Goal: Task Accomplishment & Management: Manage account settings

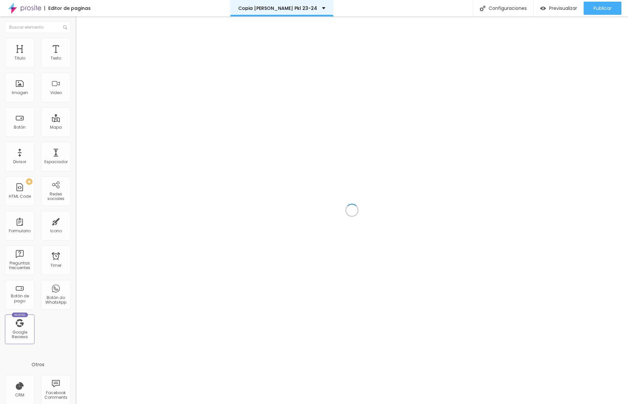
click at [308, 7] on div "Copia [PERSON_NAME] Pkl 23-24" at bounding box center [281, 8] width 87 height 5
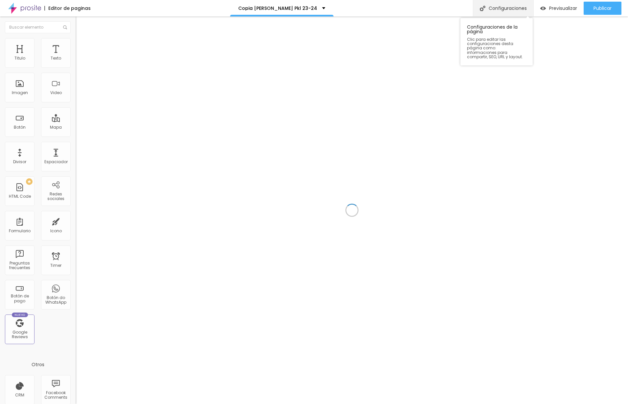
click at [514, 10] on div "Configuraciones" at bounding box center [503, 8] width 60 height 16
drag, startPoint x: 281, startPoint y: 130, endPoint x: 303, endPoint y: 128, distance: 22.5
drag, startPoint x: 323, startPoint y: 128, endPoint x: 243, endPoint y: 120, distance: 80.9
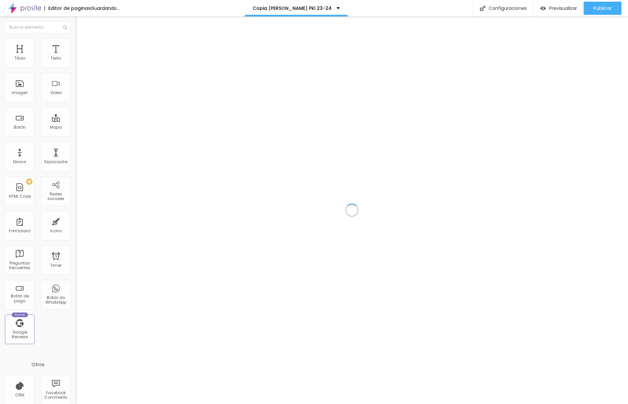
type input "BodasPKL2025"
drag, startPoint x: 275, startPoint y: 159, endPoint x: 256, endPoint y: 158, distance: 19.4
type input "/bodas-pkl-25"
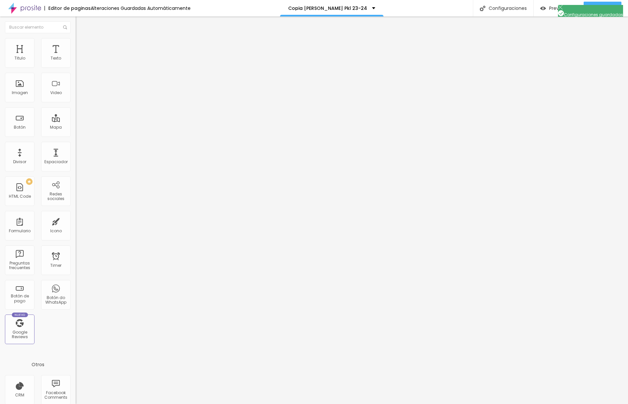
click at [431, 403] on div at bounding box center [314, 411] width 628 height 6
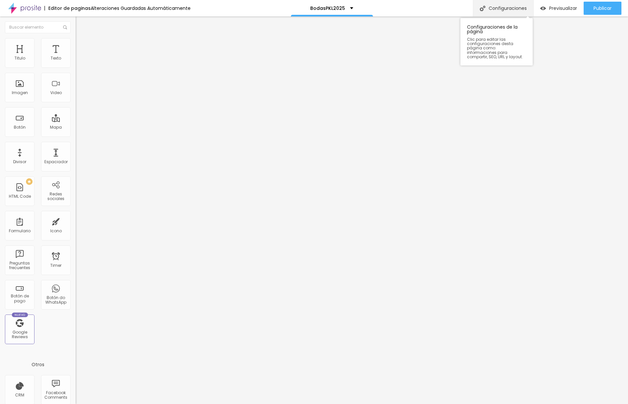
click at [486, 7] on div "Configuraciones" at bounding box center [503, 8] width 60 height 16
type input "BodasPKL2025EXPO"
click at [430, 403] on div at bounding box center [314, 411] width 628 height 6
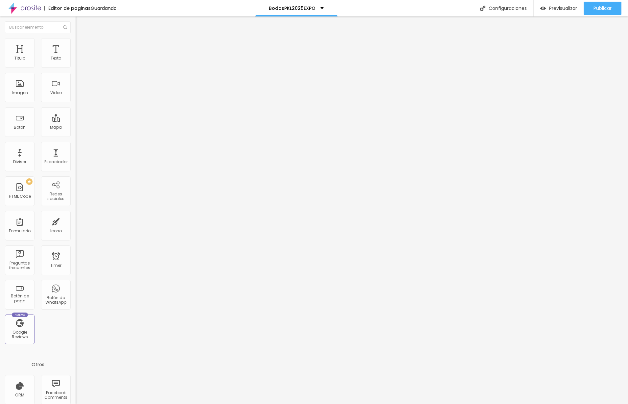
drag, startPoint x: 26, startPoint y: 136, endPoint x: 17, endPoint y: 136, distance: 9.2
click at [76, 155] on div at bounding box center [114, 158] width 76 height 6
type input "42"
type input "33"
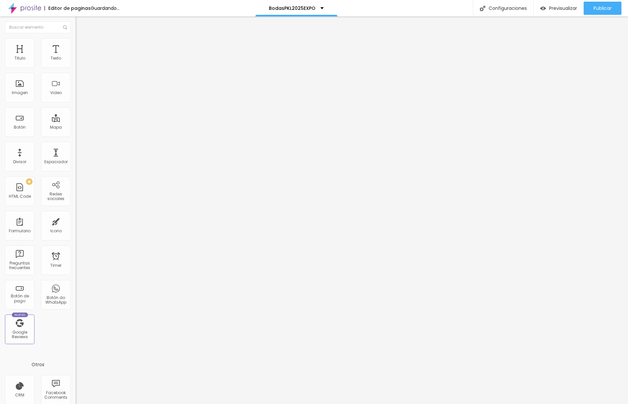
type input "33"
type input "30"
type input "29"
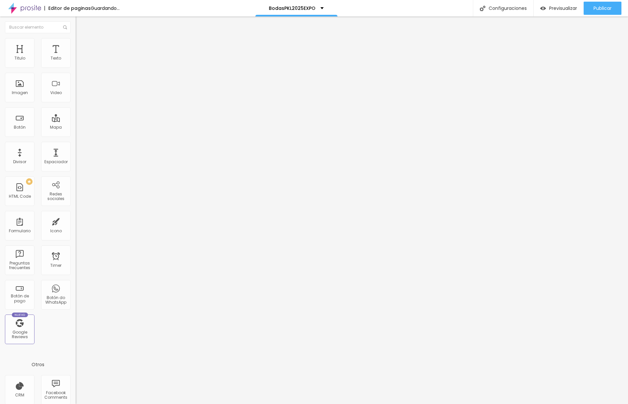
type input "27"
type input "23"
type input "22"
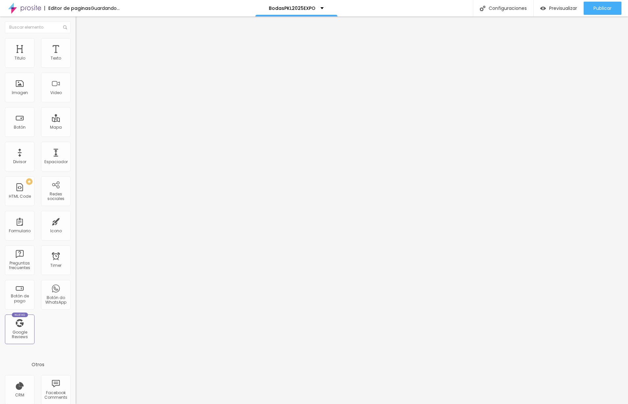
type input "22"
type input "23"
type input "25"
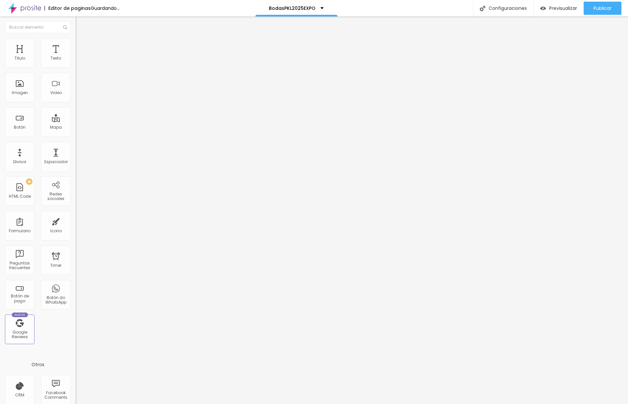
type input "27"
type input "31"
type input "33"
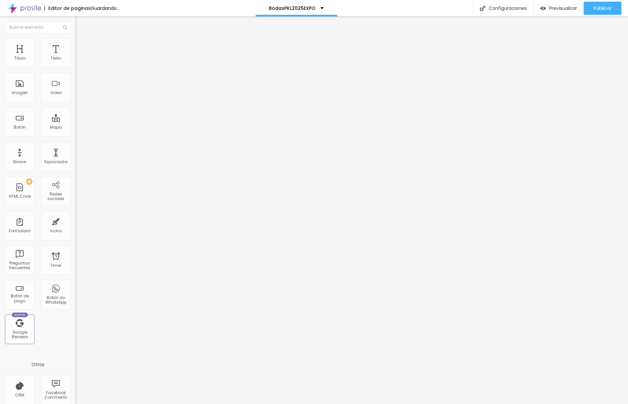
type input "33"
type input "34"
type input "35"
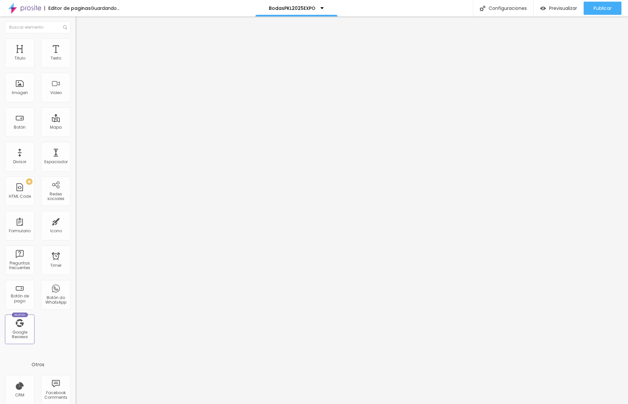
type input "35"
click at [76, 155] on input "range" at bounding box center [97, 157] width 42 height 5
type input "33"
type input "32"
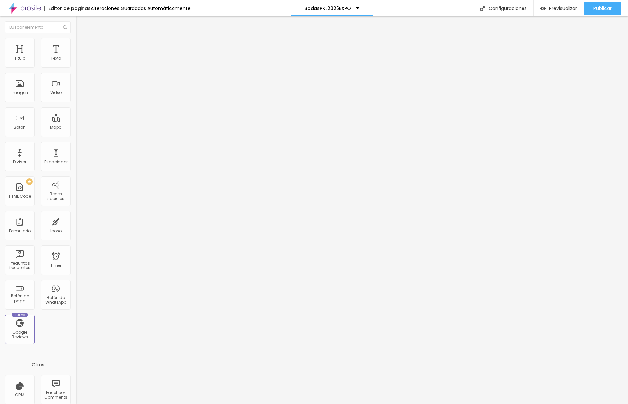
type input "32"
type input "31"
type input "32"
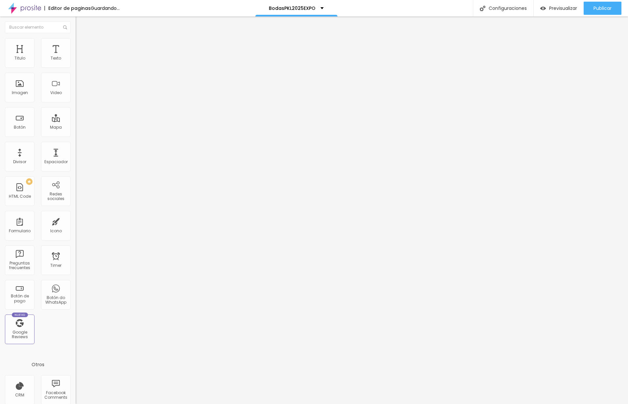
type input "33"
drag, startPoint x: 29, startPoint y: 137, endPoint x: 24, endPoint y: 136, distance: 4.3
type input "33"
click at [76, 155] on input "range" at bounding box center [97, 157] width 42 height 5
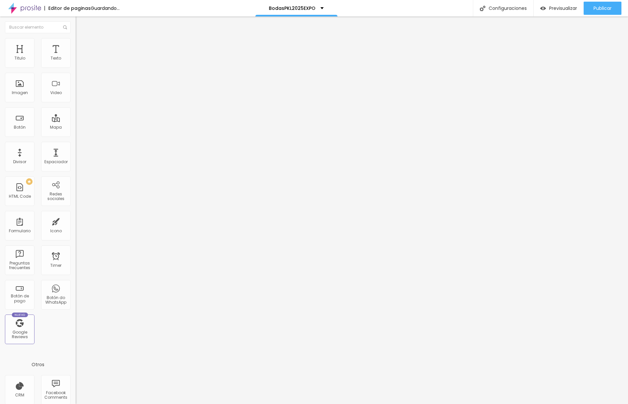
type input "45"
type input "35"
type input "32"
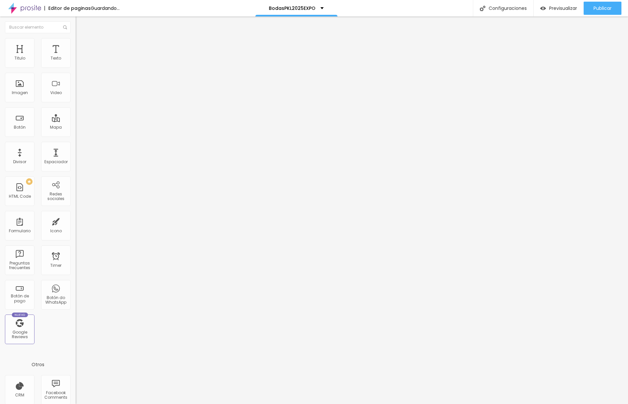
type input "32"
type input "31"
type input "32"
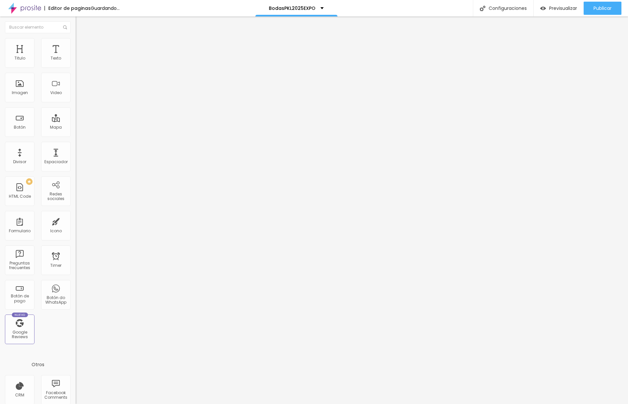
type input "33"
type input "34"
type input "35"
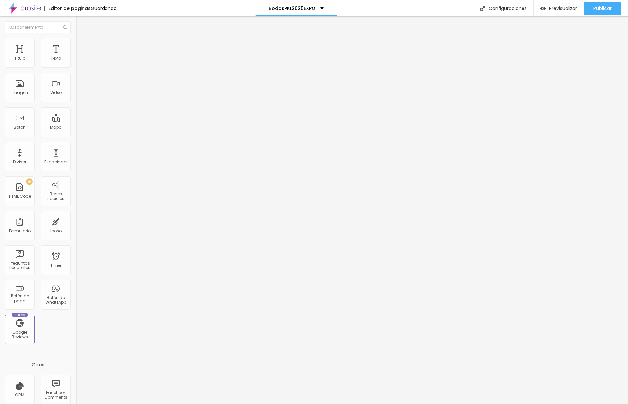
type input "35"
type input "34"
type input "33"
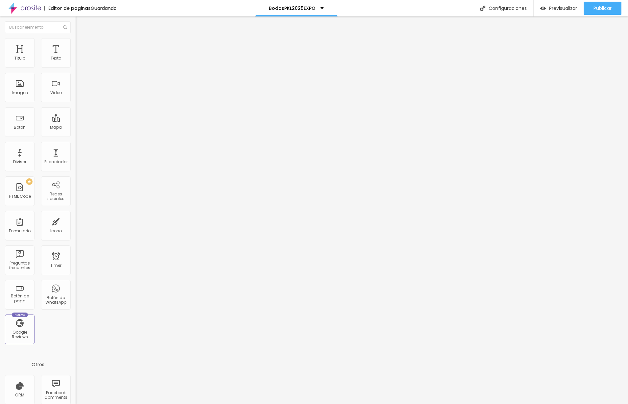
type input "33"
drag, startPoint x: 30, startPoint y: 137, endPoint x: 24, endPoint y: 137, distance: 5.3
click at [76, 155] on input "range" at bounding box center [97, 157] width 42 height 5
type input "33"
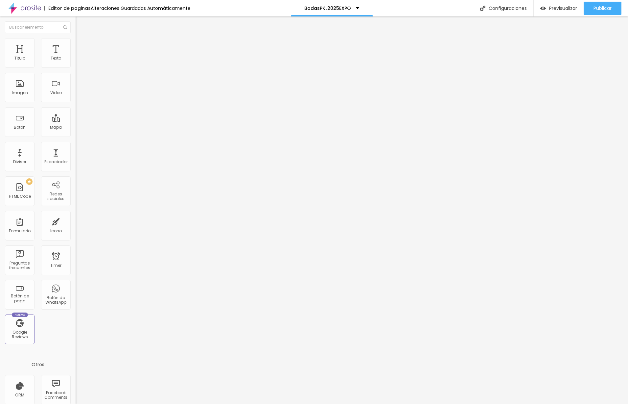
type input "32"
type input "30"
type input "29"
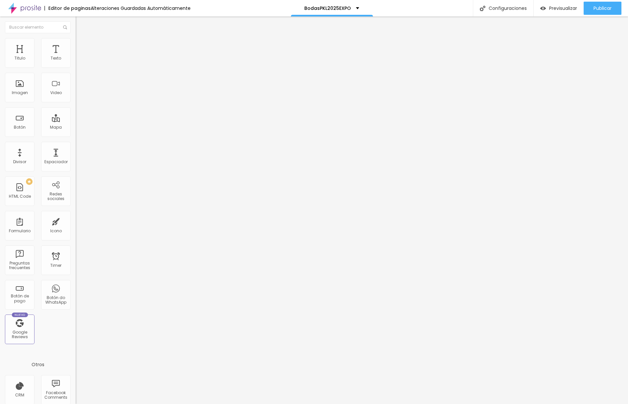
type input "29"
type input "30"
type input "31"
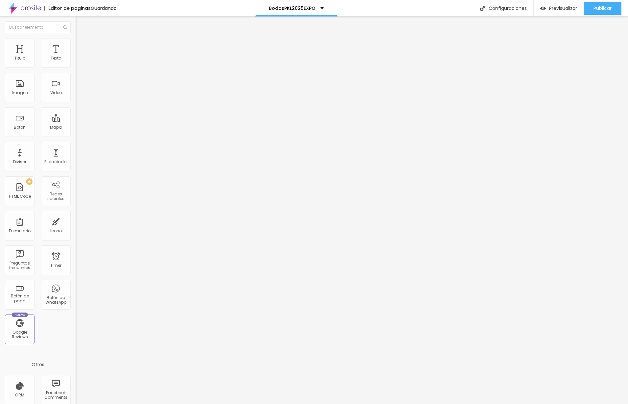
type input "32"
type input "33"
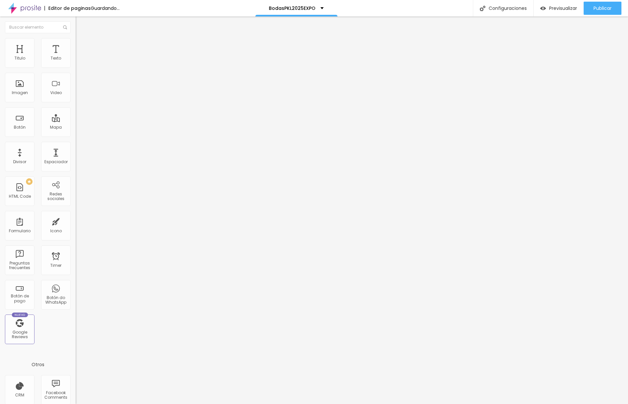
click at [76, 155] on input "range" at bounding box center [97, 157] width 42 height 5
drag, startPoint x: 8, startPoint y: 22, endPoint x: 13, endPoint y: 27, distance: 7.2
click at [81, 22] on img "button" at bounding box center [83, 23] width 5 height 5
click at [82, 45] on span "Avanzado" at bounding box center [92, 43] width 21 height 6
click at [82, 39] on span "Estilo" at bounding box center [87, 36] width 10 height 6
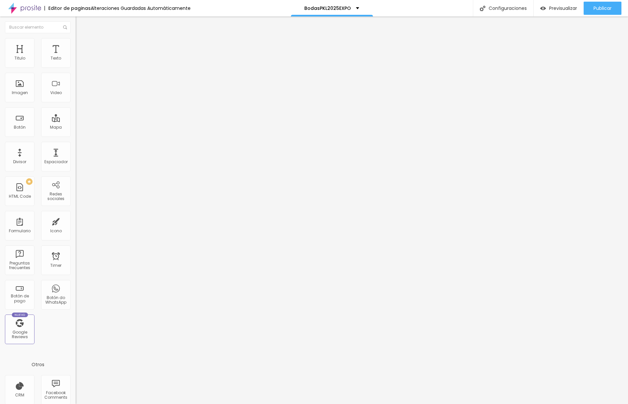
click at [76, 144] on div "Editar Texto Estilo Avanzado Tipografía Restablecer Sombra DESACTIVADO Restable…" at bounding box center [114, 209] width 76 height 387
type input "26"
click at [76, 155] on input "range" at bounding box center [97, 157] width 42 height 5
type input "30"
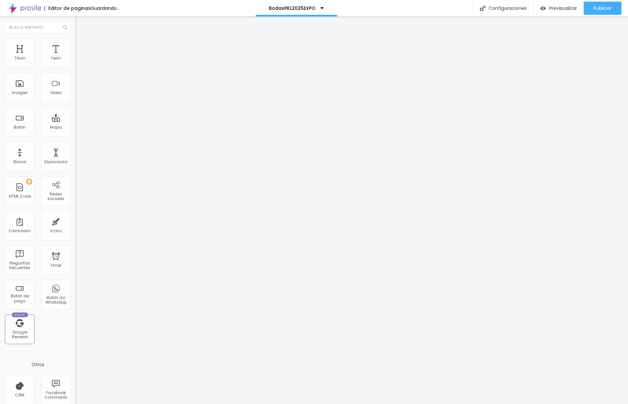
type input "30"
type input "31"
type input "30"
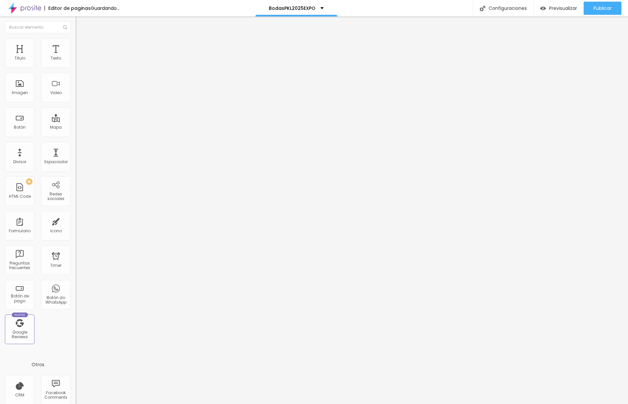
type input "30"
click at [76, 155] on input "range" at bounding box center [97, 157] width 42 height 5
type input "32"
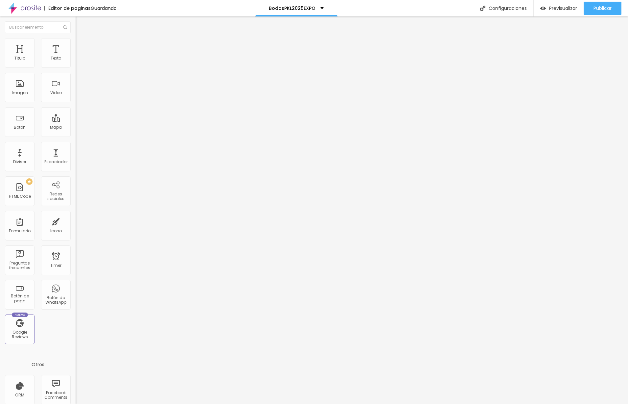
click at [76, 155] on input "range" at bounding box center [97, 157] width 42 height 5
click at [59, 54] on div "Texto" at bounding box center [56, 53] width 30 height 30
type input "31"
drag, startPoint x: 27, startPoint y: 137, endPoint x: 23, endPoint y: 137, distance: 4.3
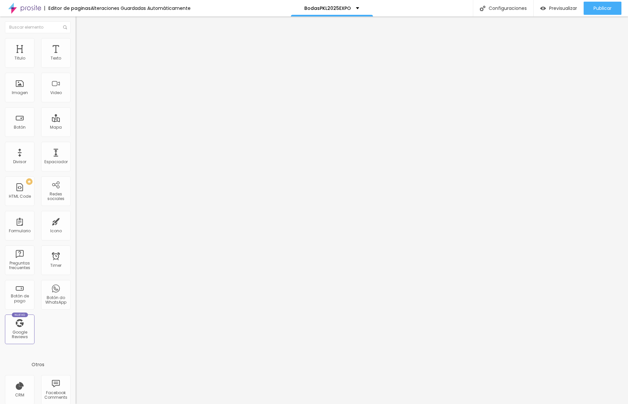
type input "31"
click at [76, 155] on input "range" at bounding box center [97, 157] width 42 height 5
type input "40"
type input "39"
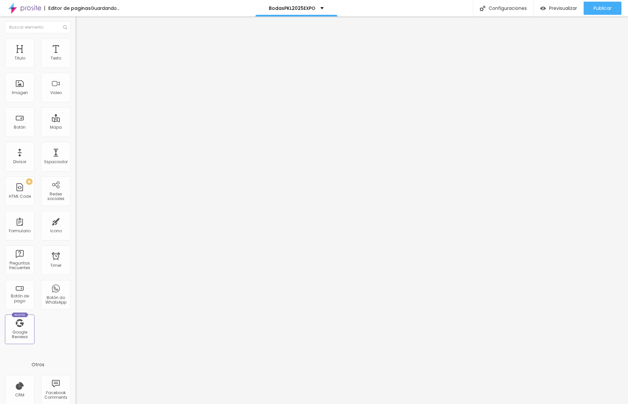
type input "39"
type input "38"
type input "34"
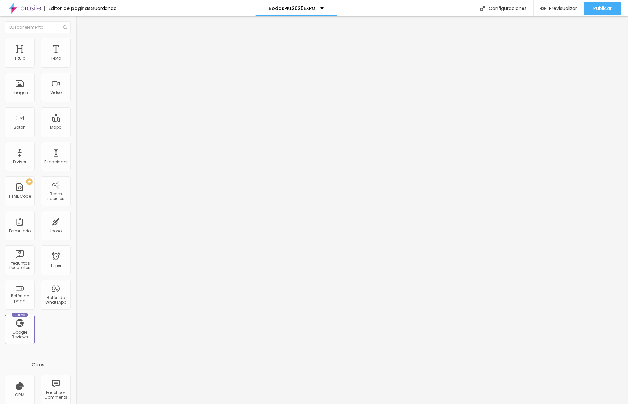
type input "33"
type input "32"
type input "31"
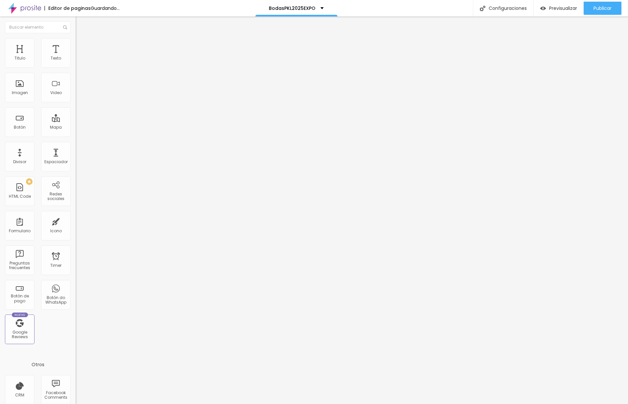
type input "31"
drag, startPoint x: 30, startPoint y: 138, endPoint x: 23, endPoint y: 138, distance: 6.6
type input "31"
click at [76, 155] on input "range" at bounding box center [97, 157] width 42 height 5
type input "38"
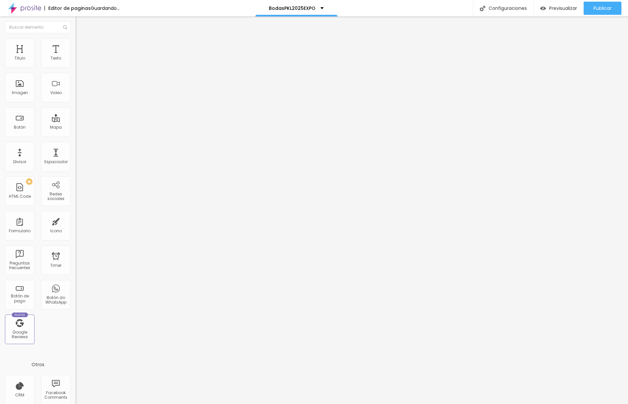
type input "38"
type input "37"
type input "36"
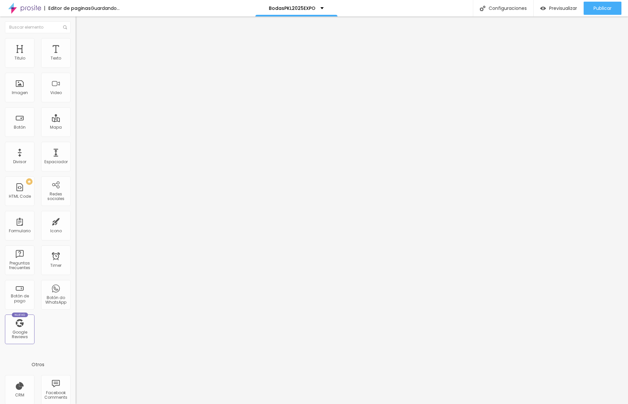
type input "35"
type input "36"
click at [76, 155] on input "range" at bounding box center [97, 157] width 42 height 5
type input "36"
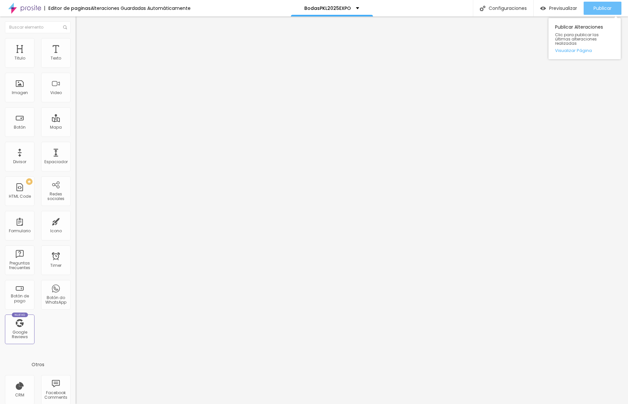
click at [591, 8] on button "Publicar" at bounding box center [603, 8] width 38 height 13
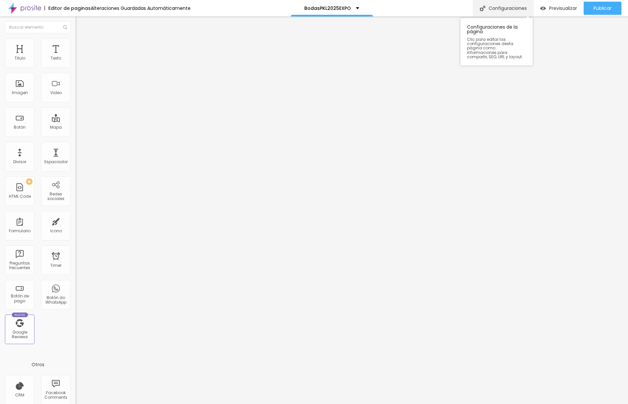
click at [518, 7] on div "Configuraciones" at bounding box center [503, 8] width 60 height 16
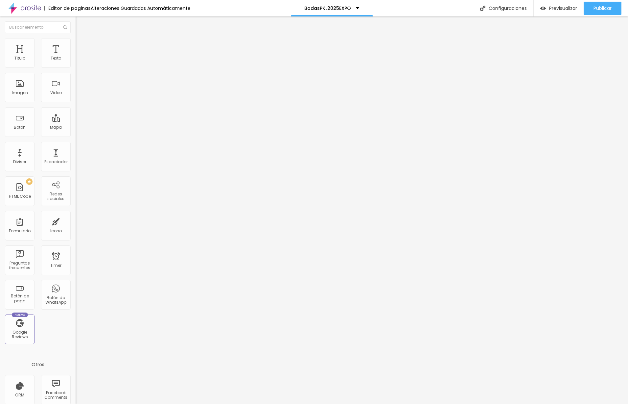
click at [558, 10] on img at bounding box center [560, 7] width 5 height 5
click at [433, 403] on div at bounding box center [314, 411] width 628 height 6
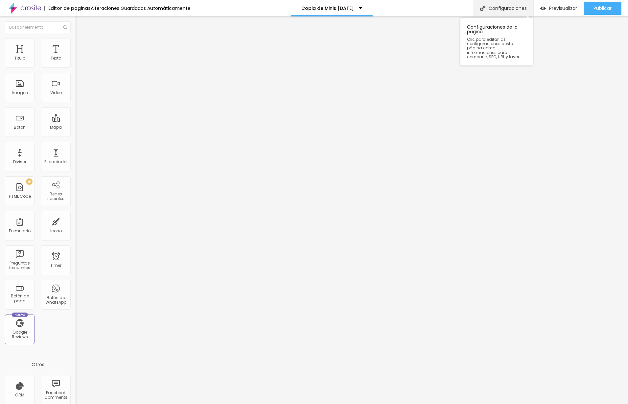
click at [499, 3] on div "Configuraciones" at bounding box center [503, 8] width 60 height 16
drag, startPoint x: 324, startPoint y: 129, endPoint x: 275, endPoint y: 131, distance: 48.7
drag, startPoint x: 245, startPoint y: 126, endPoint x: 236, endPoint y: 125, distance: 9.3
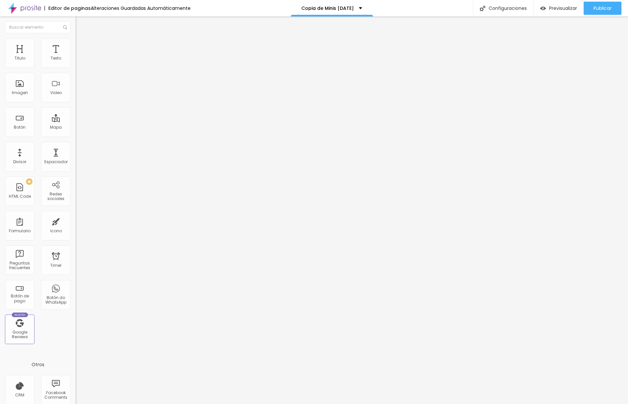
type input "Minis Navidad 2025"
drag, startPoint x: 278, startPoint y: 160, endPoint x: 256, endPoint y: 160, distance: 22.0
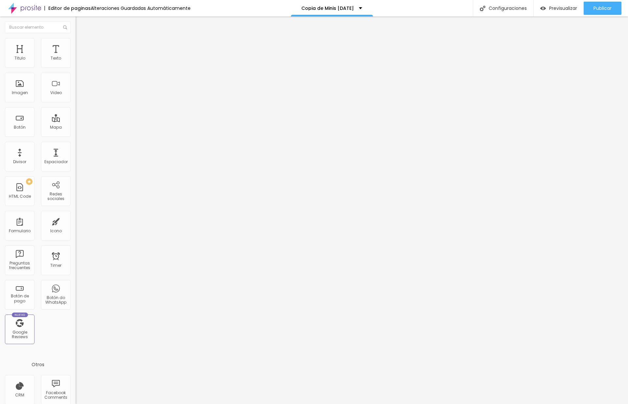
type input "/minis-navidad-2025"
click at [432, 403] on div at bounding box center [314, 411] width 628 height 6
click at [76, 135] on input "http://www.pklfotografia.com/minis-navidad-2024" at bounding box center [115, 132] width 79 height 7
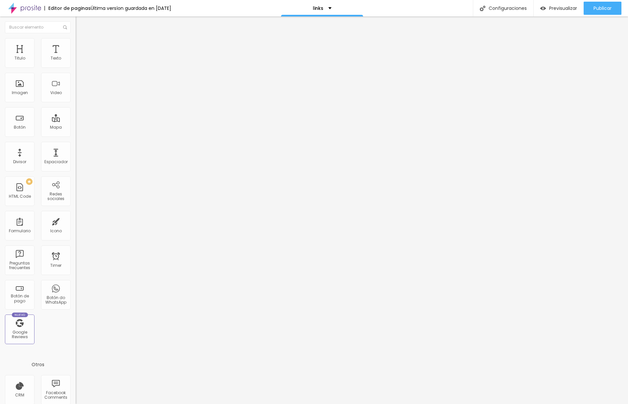
click at [76, 135] on input "http://www.pklfotografia.com/minis-navidad-2024" at bounding box center [115, 132] width 79 height 7
click at [76, 62] on input "MINIS NAVIDEÑAS 2025" at bounding box center [115, 58] width 79 height 7
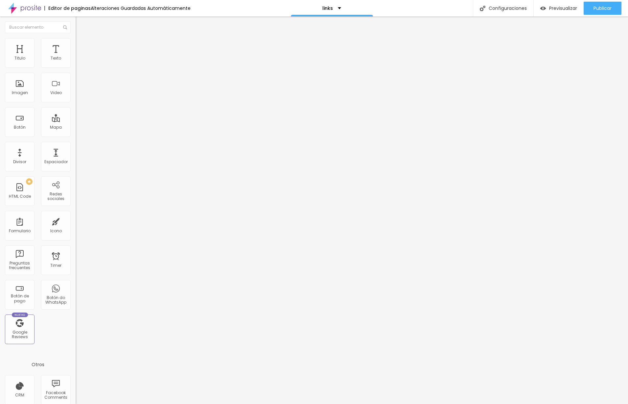
type input "MINIS NAVIDEÑAS 2025 ( COMING SOON)"
click at [557, 7] on span "Previsualizar" at bounding box center [563, 8] width 28 height 5
click at [76, 57] on span "Cambiar image" at bounding box center [94, 54] width 37 height 6
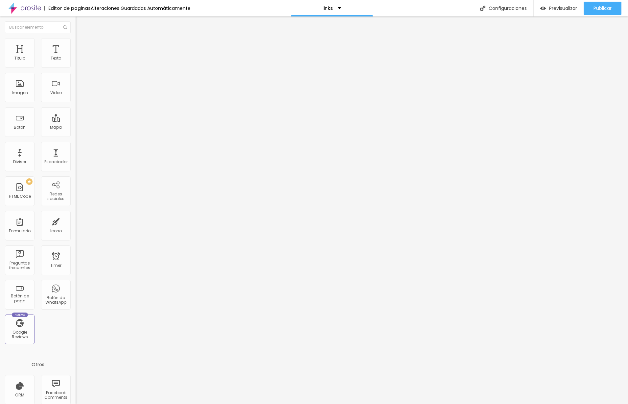
drag, startPoint x: 418, startPoint y: 147, endPoint x: 440, endPoint y: 147, distance: 22.4
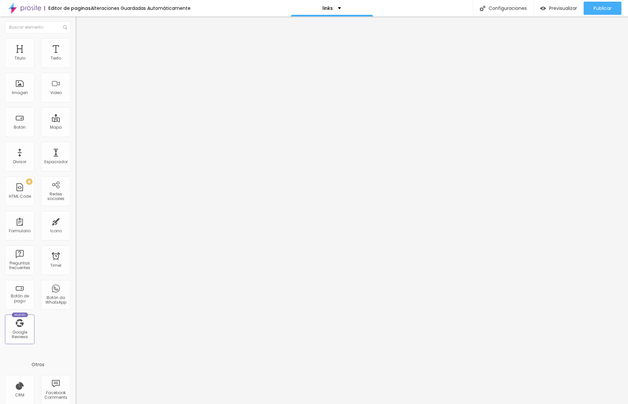
drag, startPoint x: 376, startPoint y: 226, endPoint x: 371, endPoint y: 220, distance: 7.0
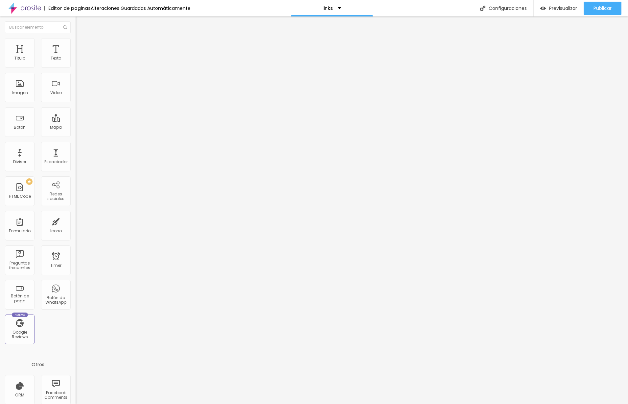
drag, startPoint x: 77, startPoint y: 190, endPoint x: 159, endPoint y: 185, distance: 82.3
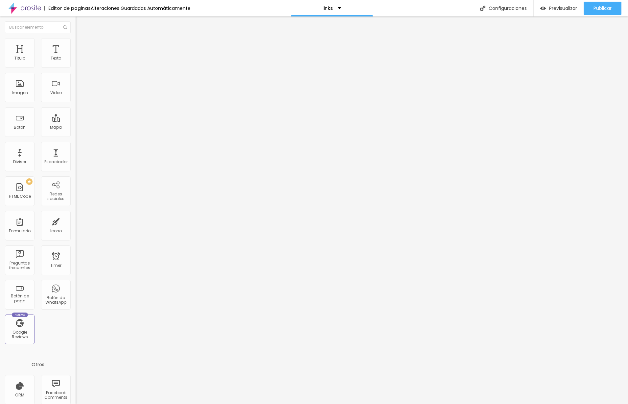
drag, startPoint x: 69, startPoint y: 187, endPoint x: 77, endPoint y: 187, distance: 7.6
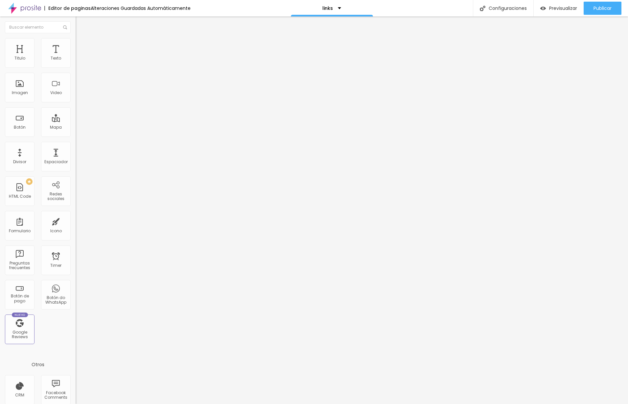
drag, startPoint x: 385, startPoint y: 222, endPoint x: 413, endPoint y: 202, distance: 34.6
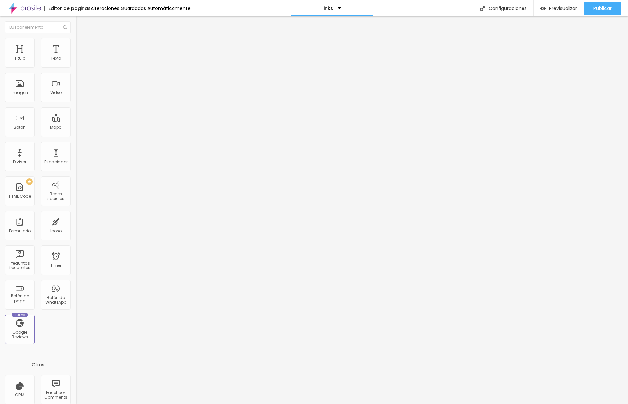
drag, startPoint x: 252, startPoint y: 153, endPoint x: 306, endPoint y: 155, distance: 53.9
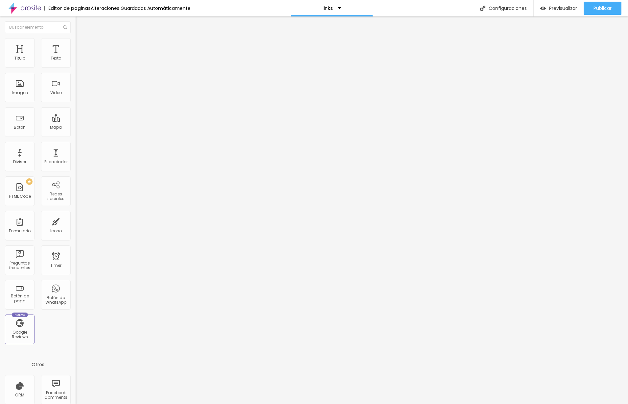
drag, startPoint x: 245, startPoint y: 149, endPoint x: 418, endPoint y: 143, distance: 173.0
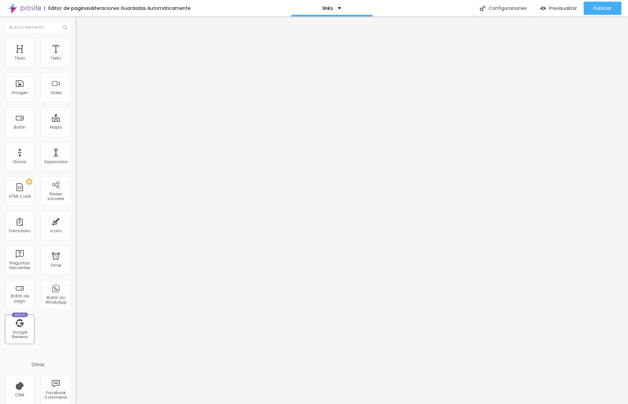
drag, startPoint x: 380, startPoint y: 222, endPoint x: 367, endPoint y: 213, distance: 16.0
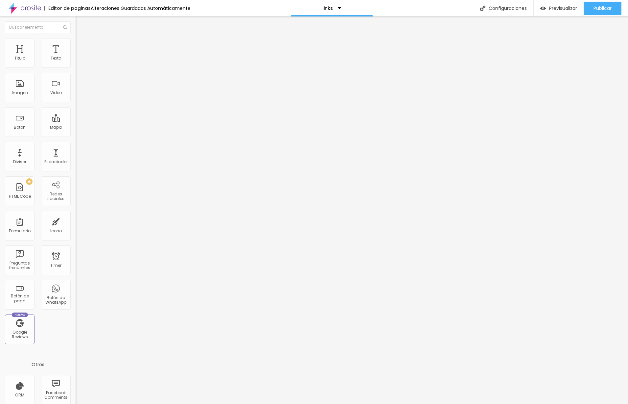
drag, startPoint x: 550, startPoint y: 274, endPoint x: 522, endPoint y: 259, distance: 31.0
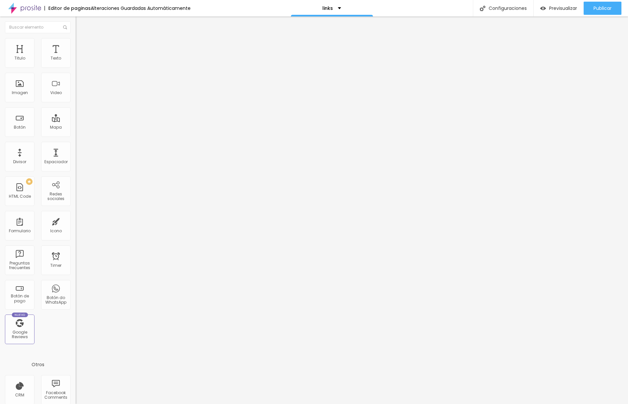
drag, startPoint x: 367, startPoint y: 224, endPoint x: 370, endPoint y: 221, distance: 4.4
click at [76, 57] on span "Cambiar image" at bounding box center [94, 54] width 37 height 6
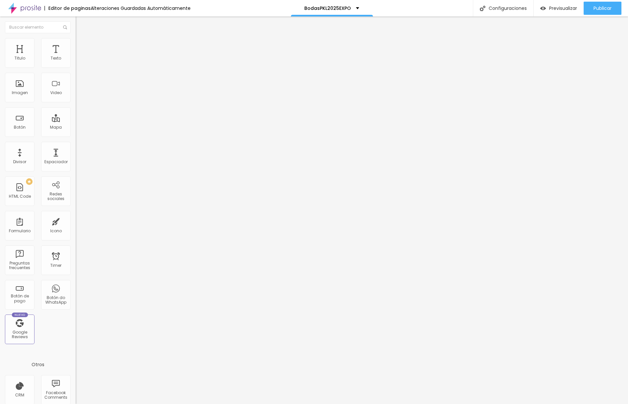
click at [76, 57] on span "Cambiar image" at bounding box center [94, 54] width 37 height 6
drag, startPoint x: 121, startPoint y: 109, endPoint x: 166, endPoint y: 119, distance: 46.3
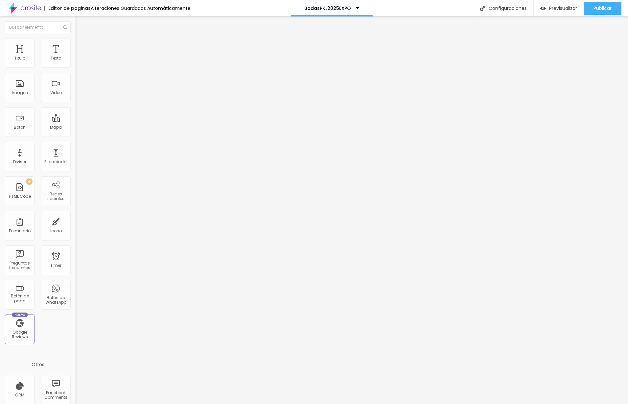
click at [599, 8] on span "Publicar" at bounding box center [603, 8] width 18 height 5
